Goal: Information Seeking & Learning: Check status

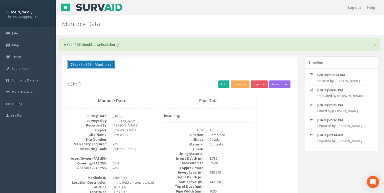
click at [104, 65] on button "Back to 5084 Manholes" at bounding box center [91, 64] width 48 height 9
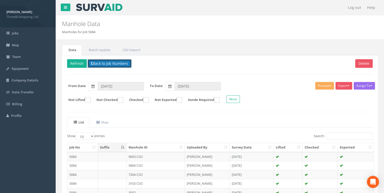
click at [105, 63] on button "Back to Job Numbers" at bounding box center [110, 63] width 44 height 9
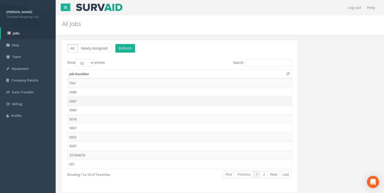
click at [74, 102] on td "5087" at bounding box center [179, 101] width 224 height 9
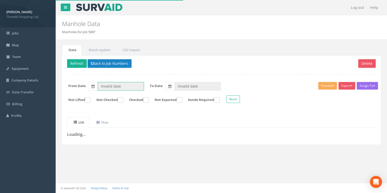
click at [109, 83] on input "Invalid date" at bounding box center [121, 86] width 46 height 9
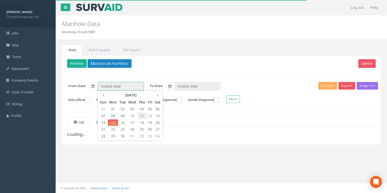
click at [143, 115] on span "11" at bounding box center [141, 116] width 9 height 7
type input "[DATE]"
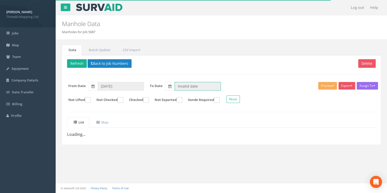
click at [193, 90] on div "Invalid date" at bounding box center [193, 86] width 56 height 9
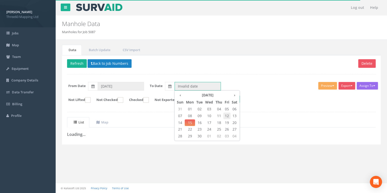
click at [226, 116] on span "12" at bounding box center [226, 116] width 7 height 7
type input "[DATE]"
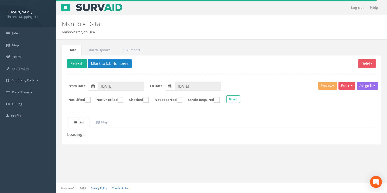
click at [190, 69] on div "Delete Refresh Back to Job Numbers Assign To No Companies Added Export 360 Manh…" at bounding box center [221, 99] width 319 height 89
click at [78, 67] on p "Delete Refresh Back to Job Numbers" at bounding box center [221, 64] width 309 height 10
click at [99, 58] on div "Delete Refresh Back to Job Numbers Assign To No Companies Added Export 360 Manh…" at bounding box center [221, 99] width 319 height 89
click at [103, 61] on button "Back to Job Numbers" at bounding box center [110, 63] width 44 height 9
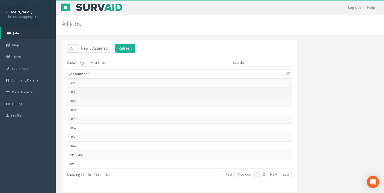
click at [79, 94] on td "5088" at bounding box center [179, 92] width 224 height 9
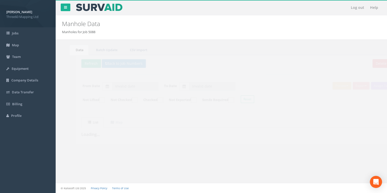
type input "[DATE]"
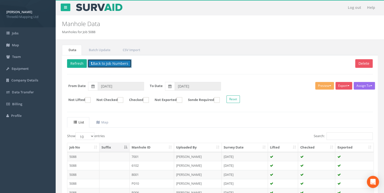
click at [103, 64] on button "Back to Job Numbers" at bounding box center [110, 63] width 44 height 9
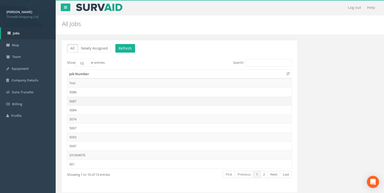
click at [78, 102] on td "5087" at bounding box center [179, 101] width 224 height 9
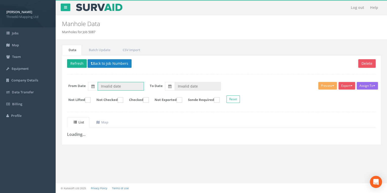
click at [119, 88] on input "Invalid date" at bounding box center [121, 86] width 46 height 9
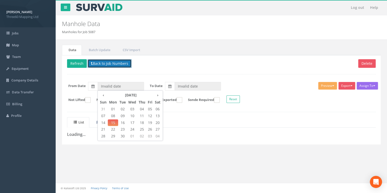
drag, startPoint x: 119, startPoint y: 88, endPoint x: 91, endPoint y: 60, distance: 39.5
click at [91, 61] on span at bounding box center [92, 63] width 2 height 5
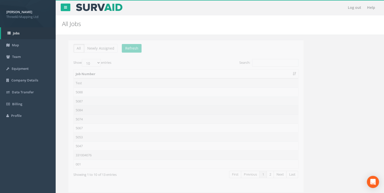
click at [81, 106] on td "5084" at bounding box center [179, 109] width 224 height 9
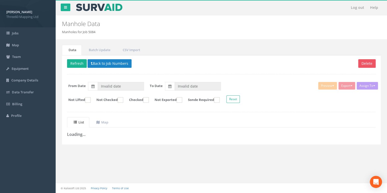
type input "[DATE]"
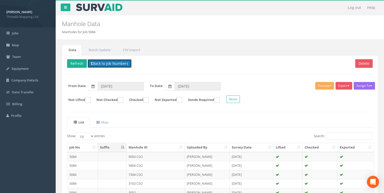
click at [111, 62] on button "Back to Job Numbers" at bounding box center [110, 63] width 44 height 9
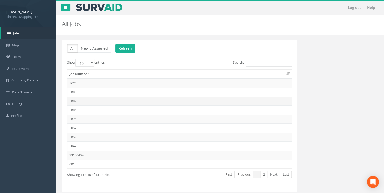
click at [79, 99] on td "5087" at bounding box center [179, 101] width 224 height 9
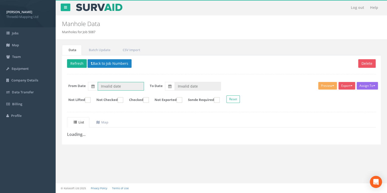
click at [122, 82] on input "Invalid date" at bounding box center [121, 86] width 46 height 9
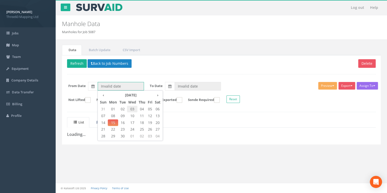
click at [128, 107] on span "03" at bounding box center [132, 109] width 10 height 7
type input "[DATE]"
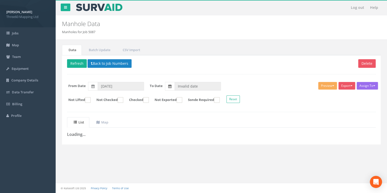
click at [168, 84] on label at bounding box center [170, 86] width 10 height 9
click at [175, 84] on input "Invalid date" at bounding box center [198, 86] width 46 height 9
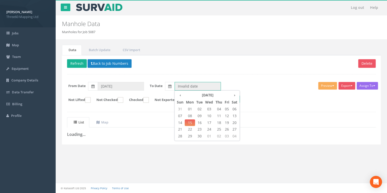
click at [207, 115] on span "10" at bounding box center [209, 116] width 10 height 7
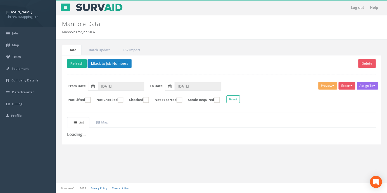
click at [181, 72] on div "Delete Refresh Back to Job Numbers Assign To No Companies Added Export 360 Manh…" at bounding box center [221, 99] width 319 height 89
click at [73, 66] on button "Refresh" at bounding box center [77, 63] width 20 height 9
type input "[DATE]"
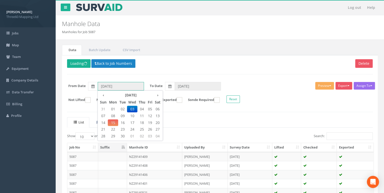
click at [125, 87] on input "[DATE]" at bounding box center [121, 86] width 46 height 9
click at [151, 116] on span "12" at bounding box center [149, 116] width 7 height 7
type input "[DATE]"
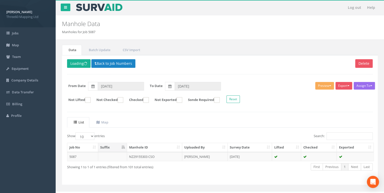
click at [183, 120] on ul "List Map" at bounding box center [220, 122] width 306 height 10
